Goal: Task Accomplishment & Management: Complete application form

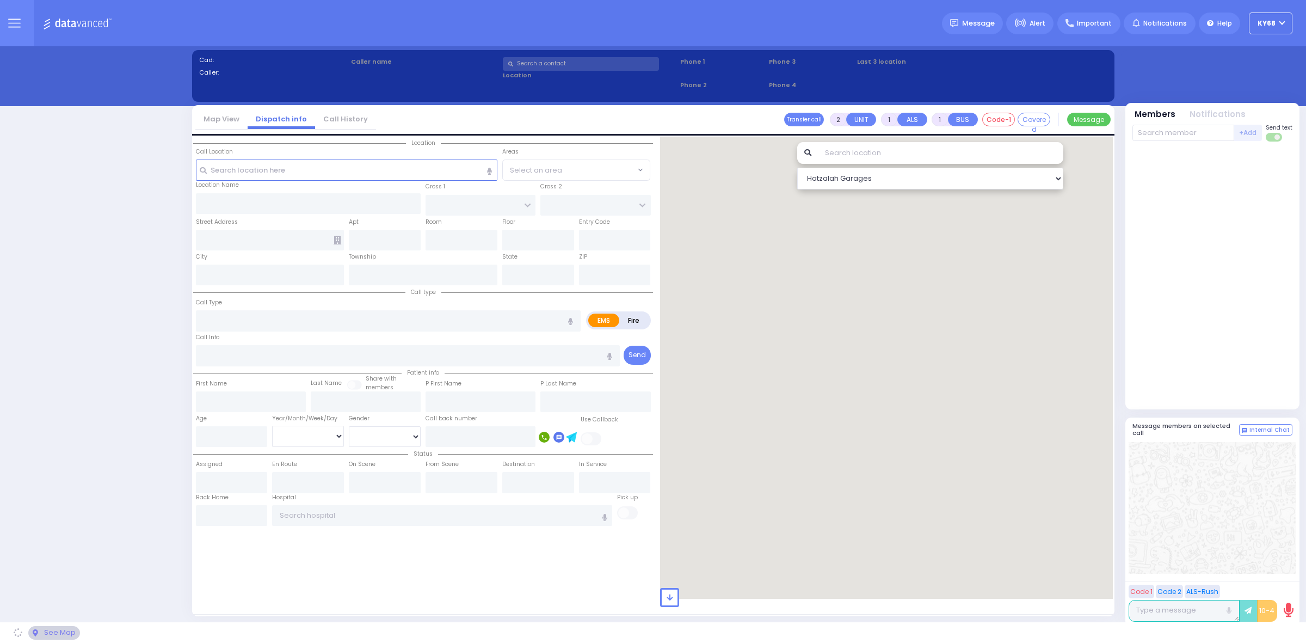
select select "12"
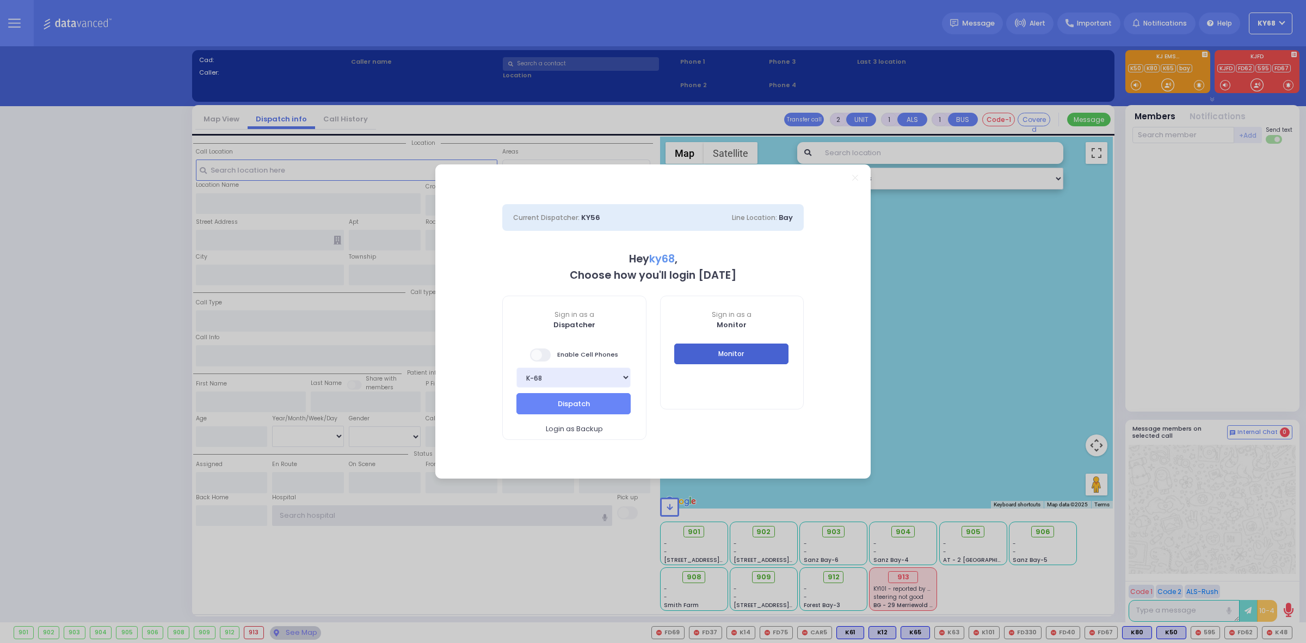
type input "ky68"
click at [733, 360] on button "Monitor" at bounding box center [731, 353] width 114 height 21
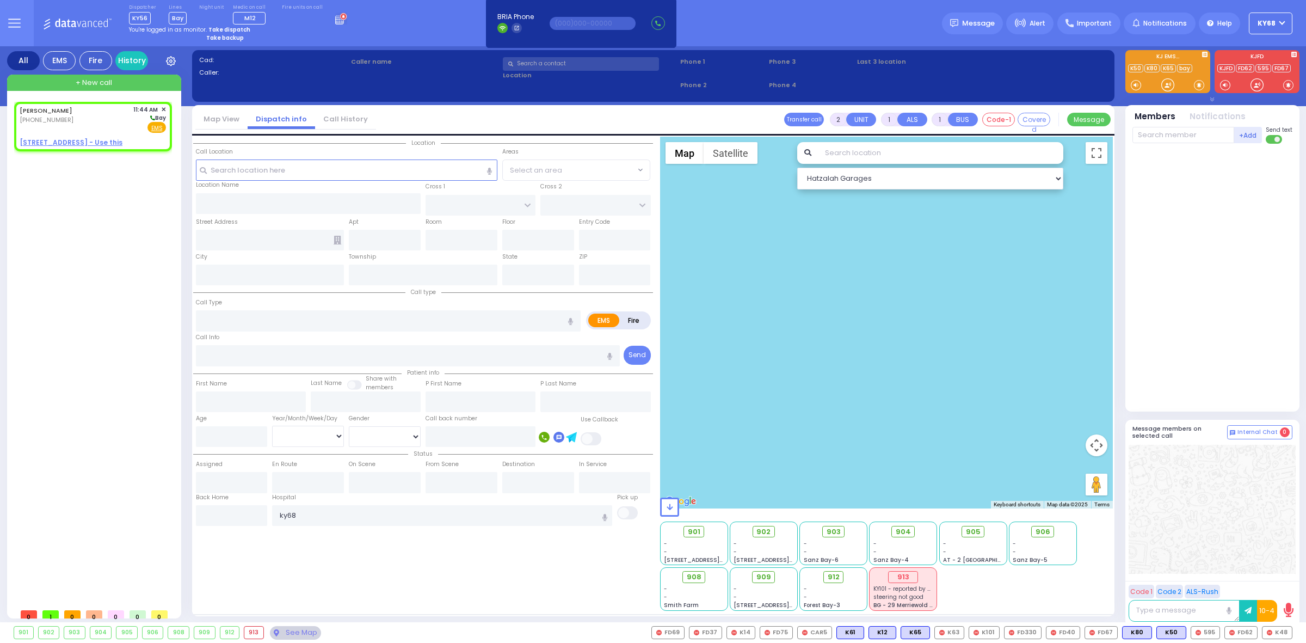
select select
radio input "true"
type input "[PERSON_NAME]"
select select
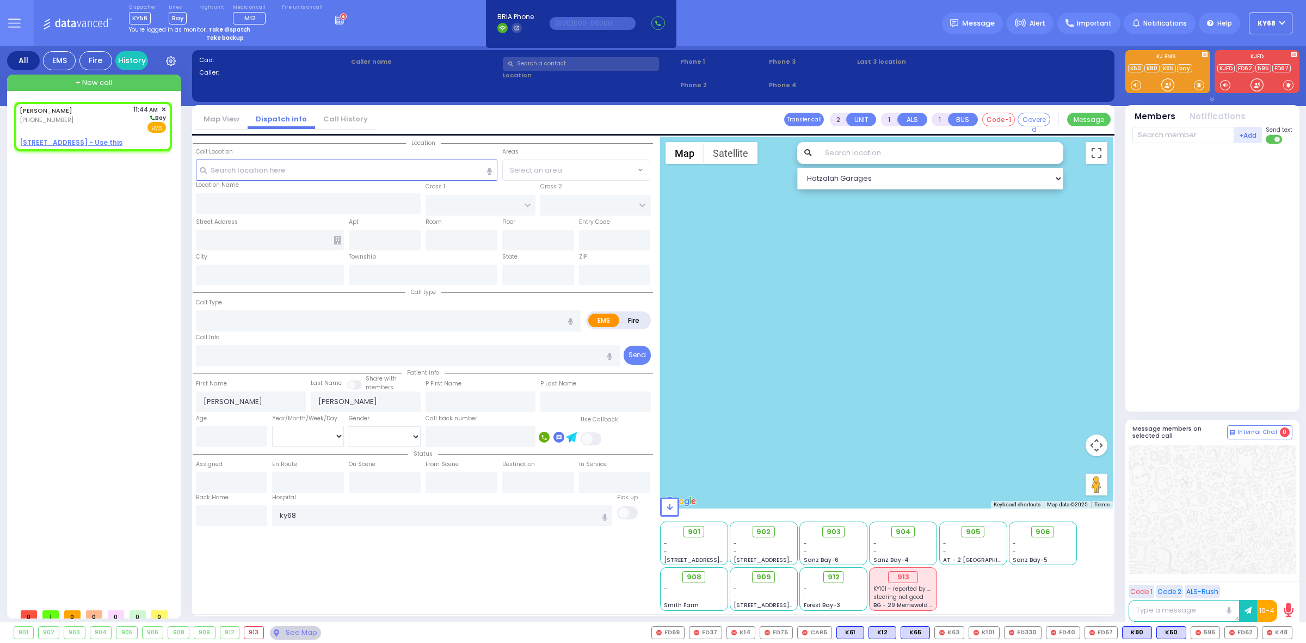
type input "11:44"
select select "Hatzalah Garages"
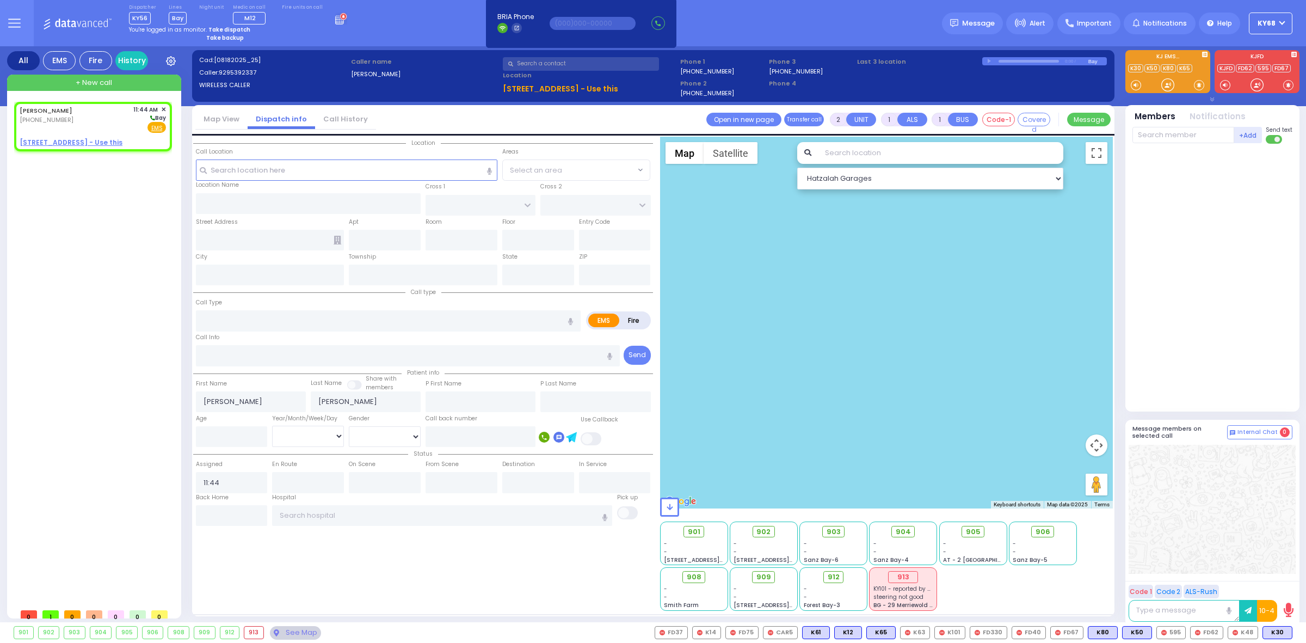
select select
radio input "true"
select select
radio input "true"
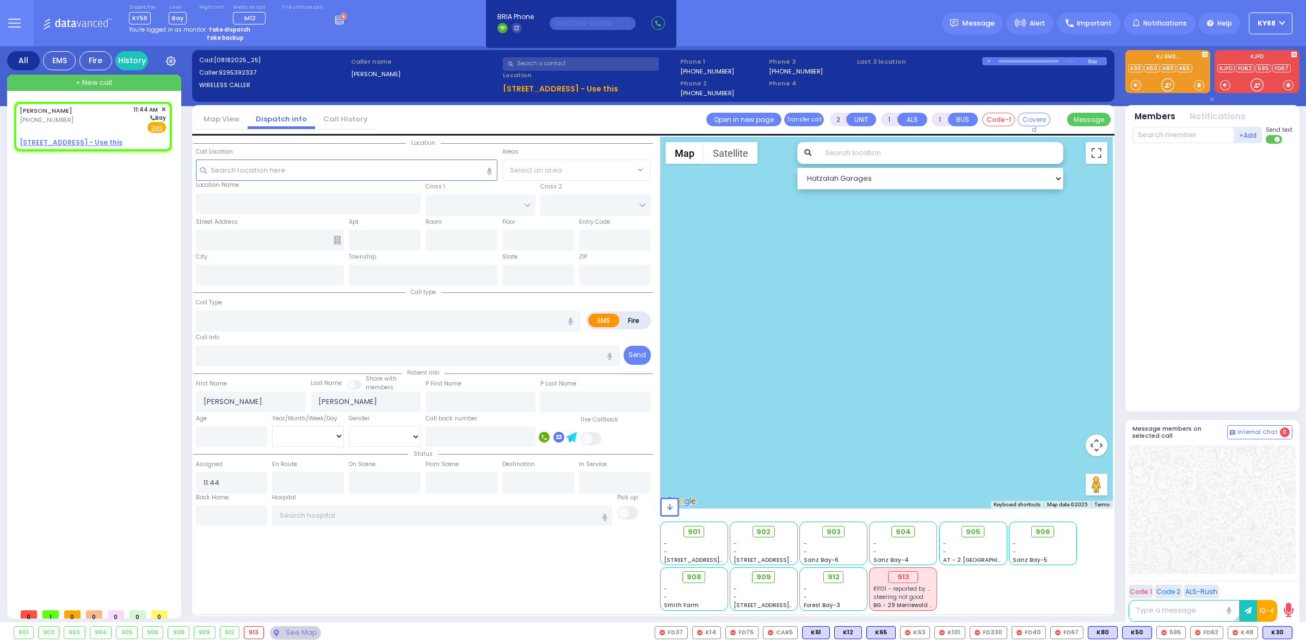
select select
type input "[GEOGRAPHIC_DATA]"
type input "COUNTY ROUTE 105"
type input "[STREET_ADDRESS]"
type input "204"
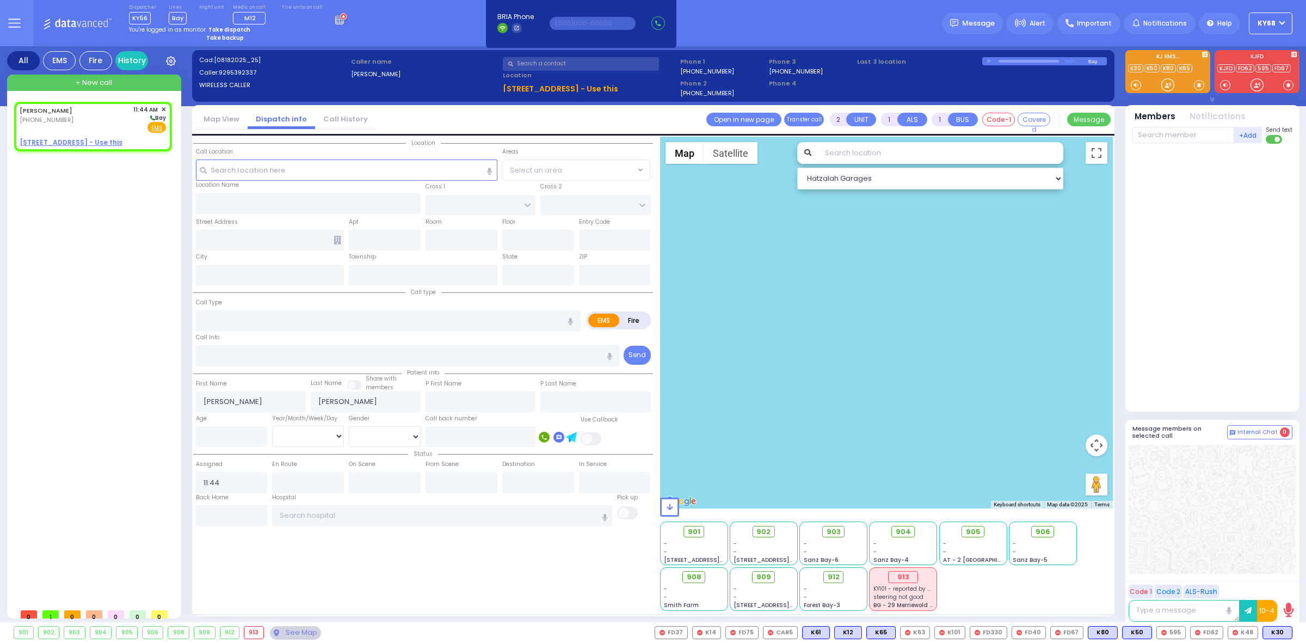
type input "[PERSON_NAME]"
type input "[US_STATE]"
type input "10950"
type input "tra"
radio input "true"
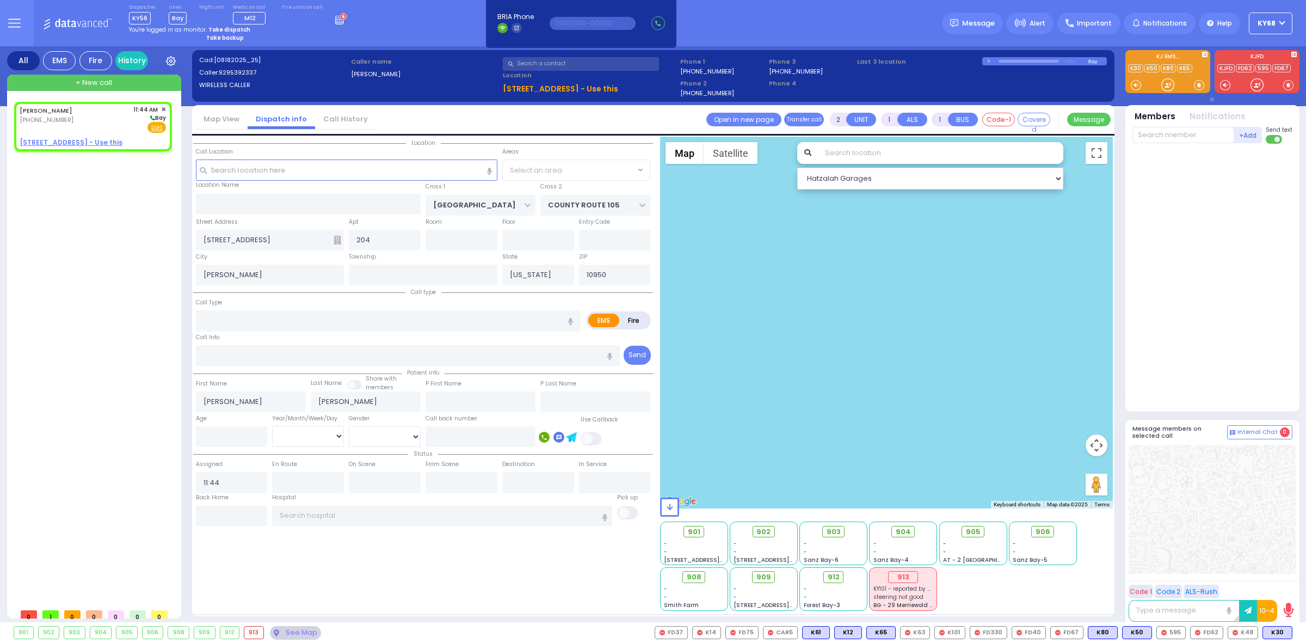
select select
select select "SECTION 4"
select select "Hatzalah Garages"
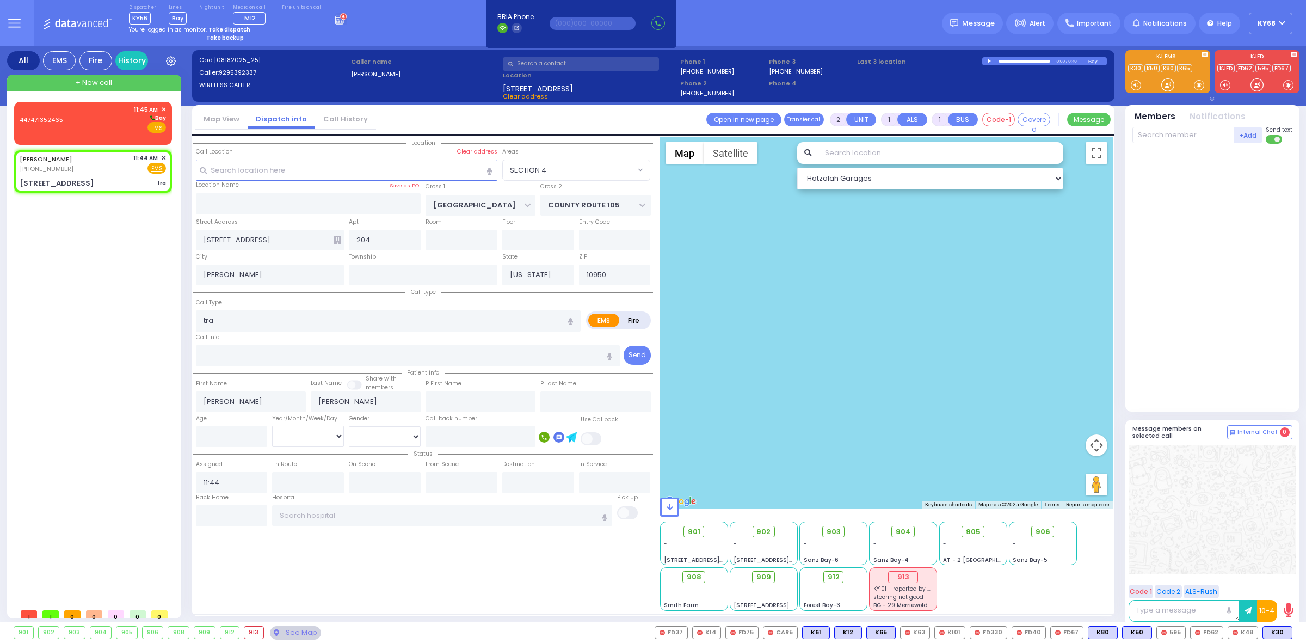
type input "0"
select select
type input "Trauma"
radio input "true"
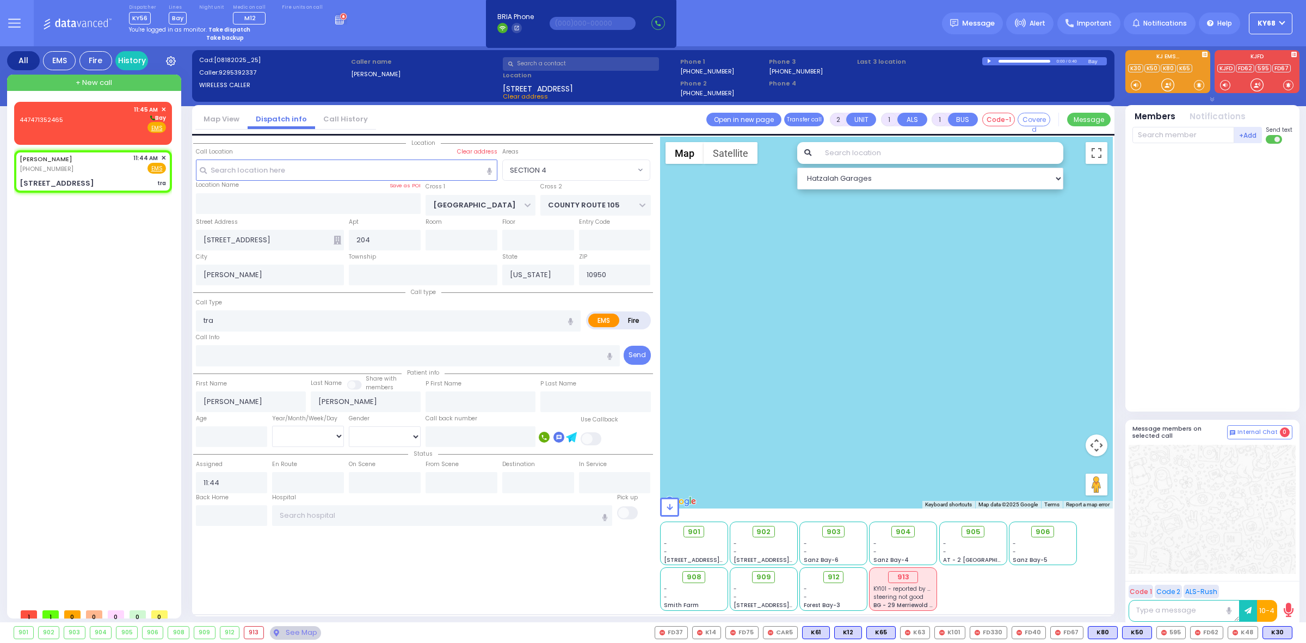
select select
select select "SECTION 4"
select select "Hatzalah Garages"
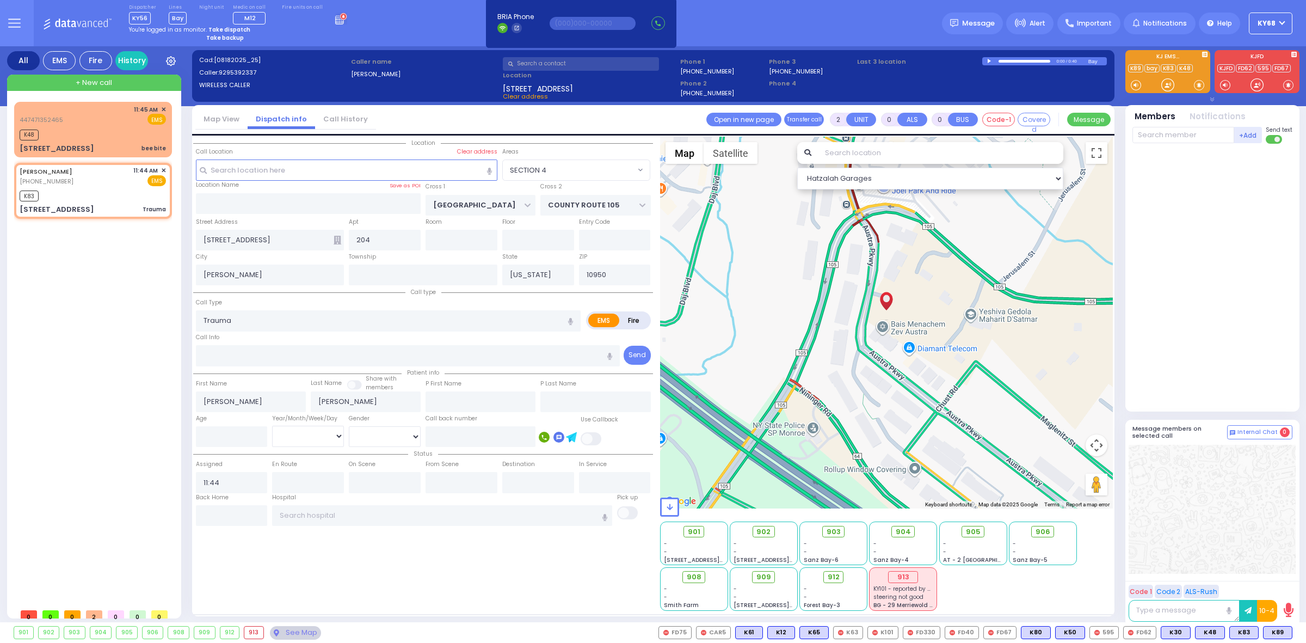
select select
radio input "true"
select select
type input "11:47"
select select "SECTION 4"
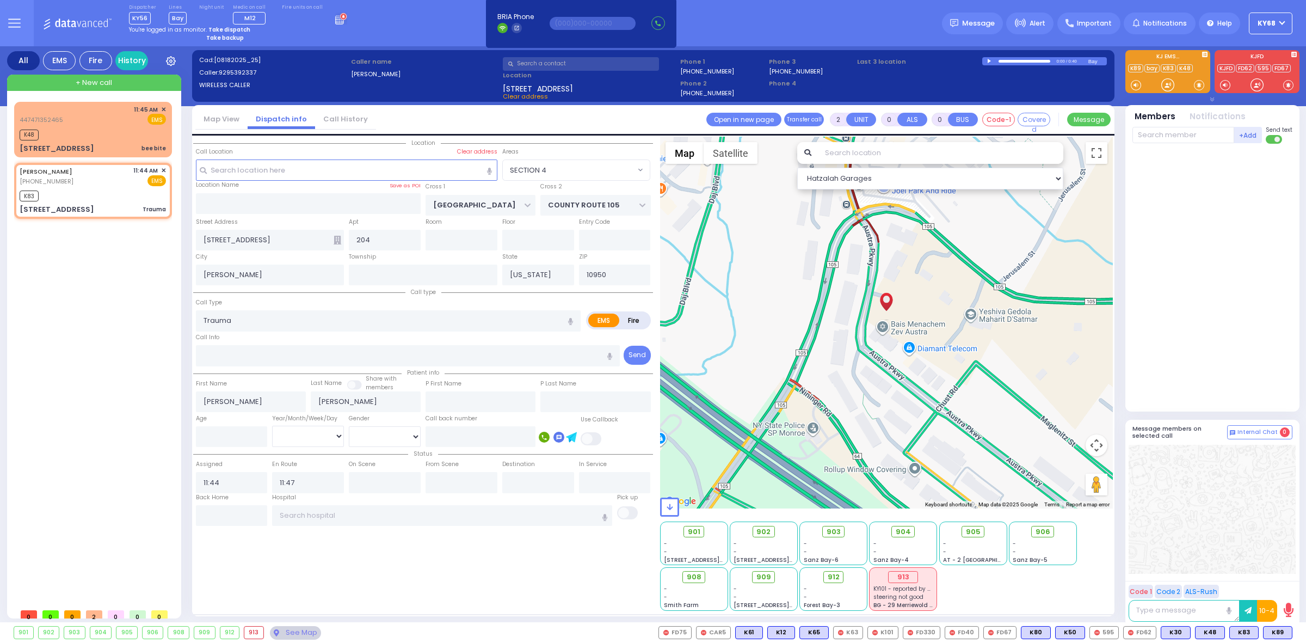
select select "Hatzalah Garages"
select select
radio input "true"
select select
select select "SECTION 4"
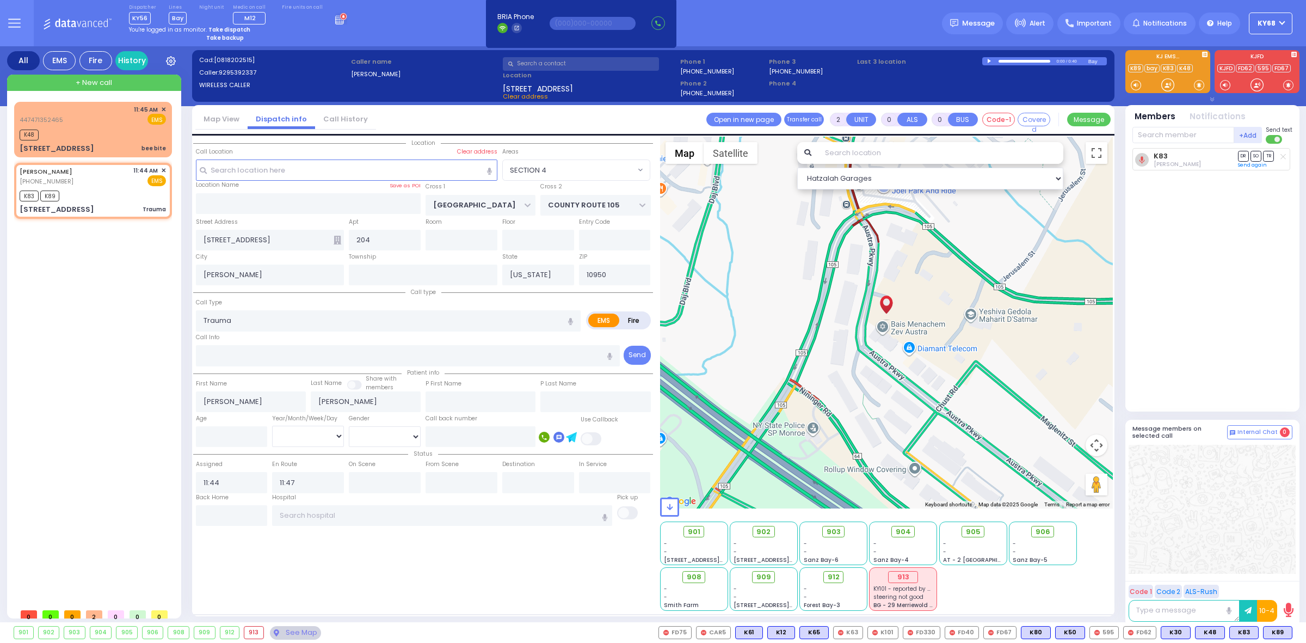
select select "Hatzalah Garages"
